Goal: Navigation & Orientation: Find specific page/section

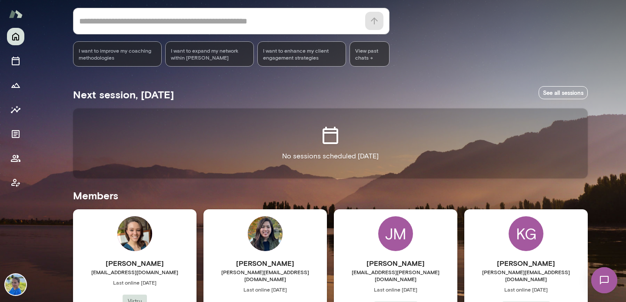
scroll to position [156, 0]
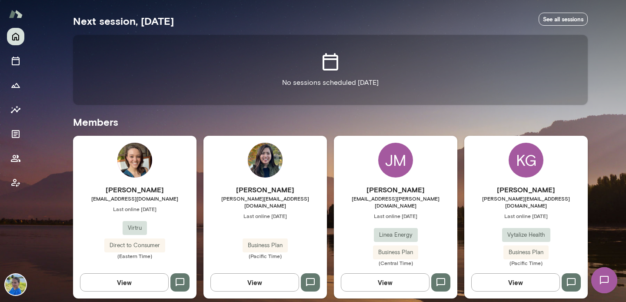
click at [521, 160] on div "KG" at bounding box center [526, 160] width 35 height 35
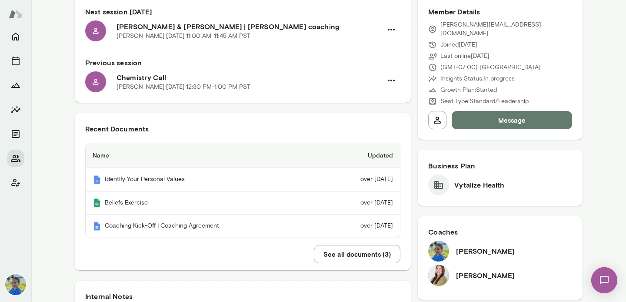
scroll to position [93, 0]
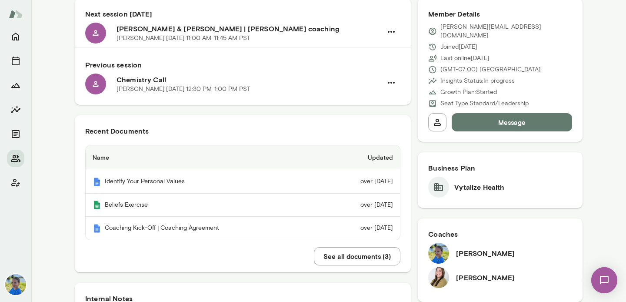
click at [213, 28] on h6 "[PERSON_NAME] & [PERSON_NAME] | [PERSON_NAME] coaching" at bounding box center [250, 28] width 266 height 10
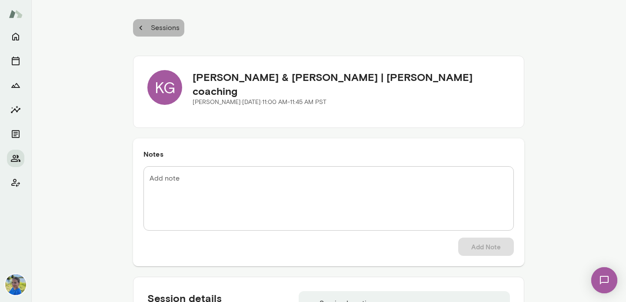
click at [159, 32] on p "Sessions" at bounding box center [164, 28] width 30 height 10
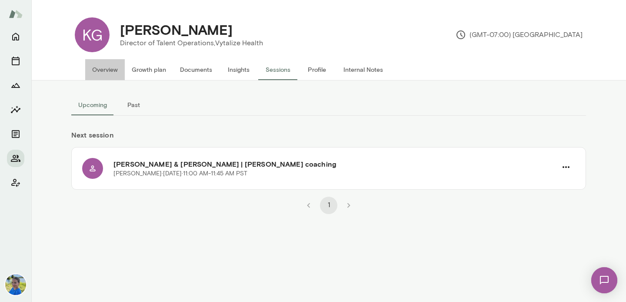
click at [107, 68] on button "Overview" at bounding box center [105, 69] width 40 height 21
